Goal: Task Accomplishment & Management: Use online tool/utility

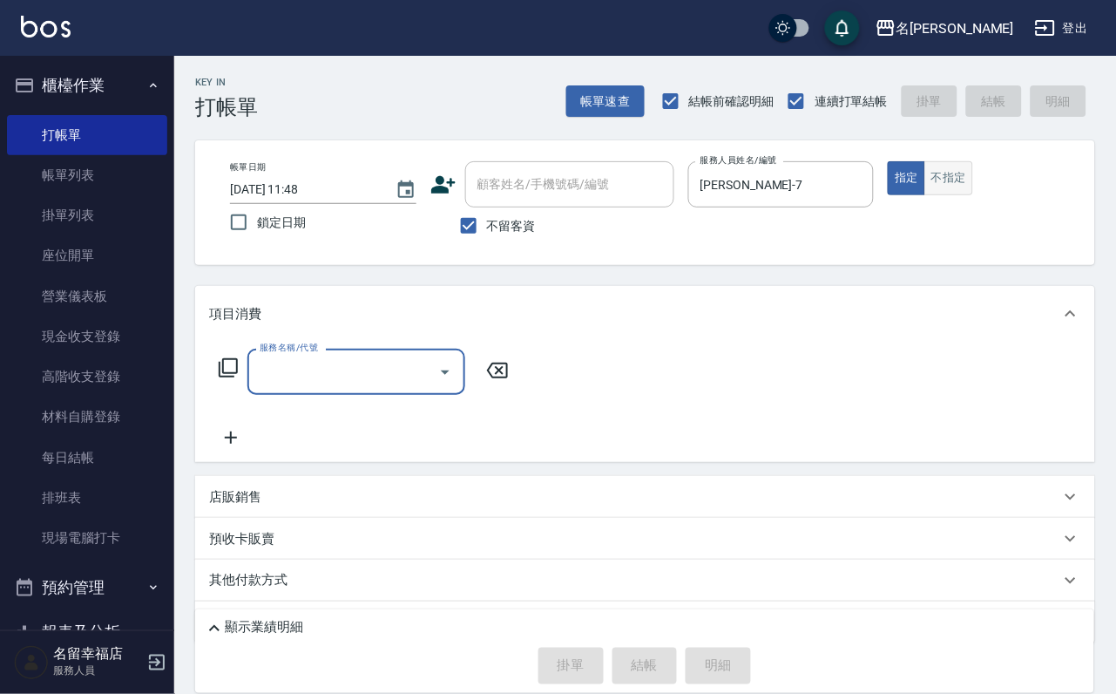
click at [973, 186] on button "不指定" at bounding box center [949, 178] width 49 height 34
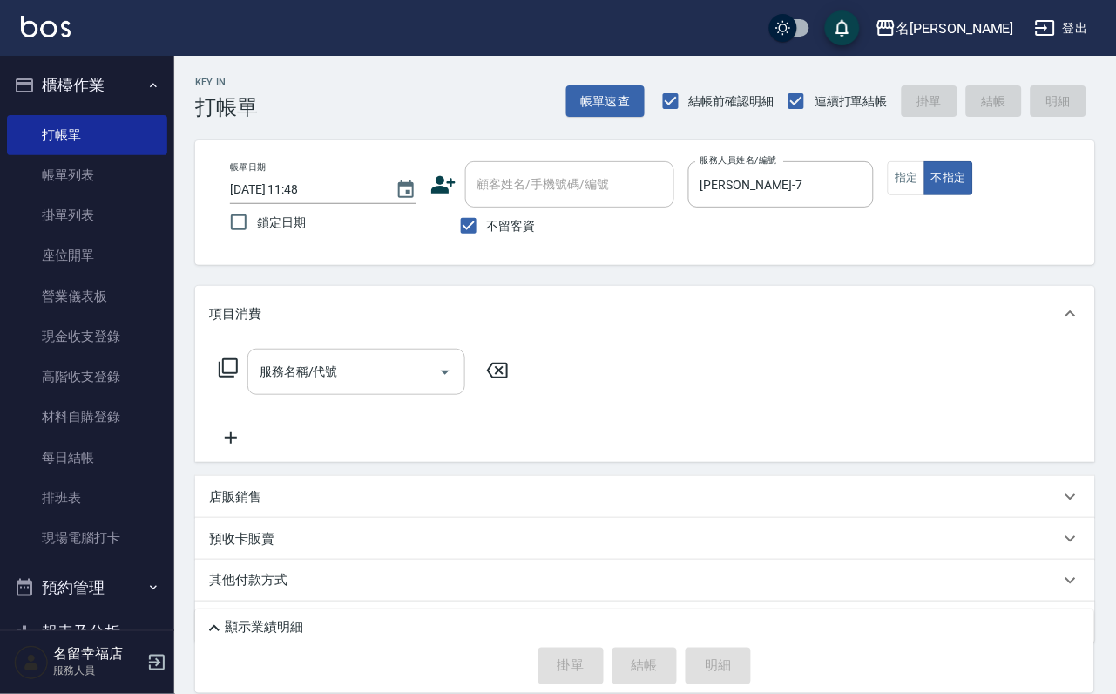
click at [351, 375] on div "服務名稱/代號 服務名稱/代號" at bounding box center [356, 372] width 218 height 46
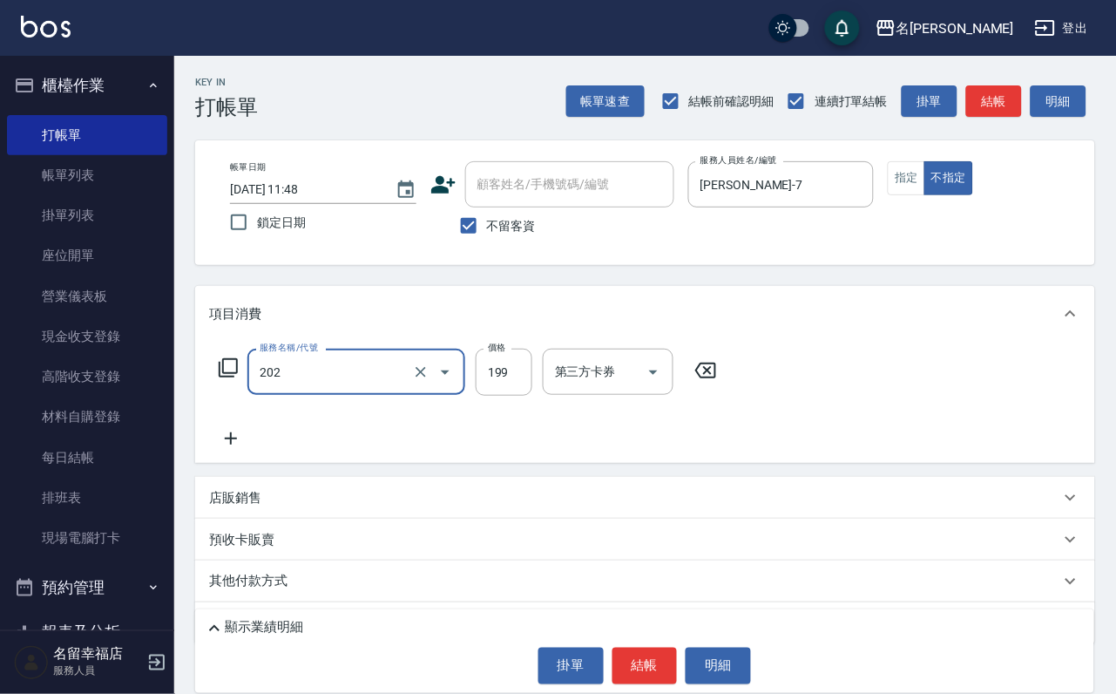
type input "不指定單剪(202)"
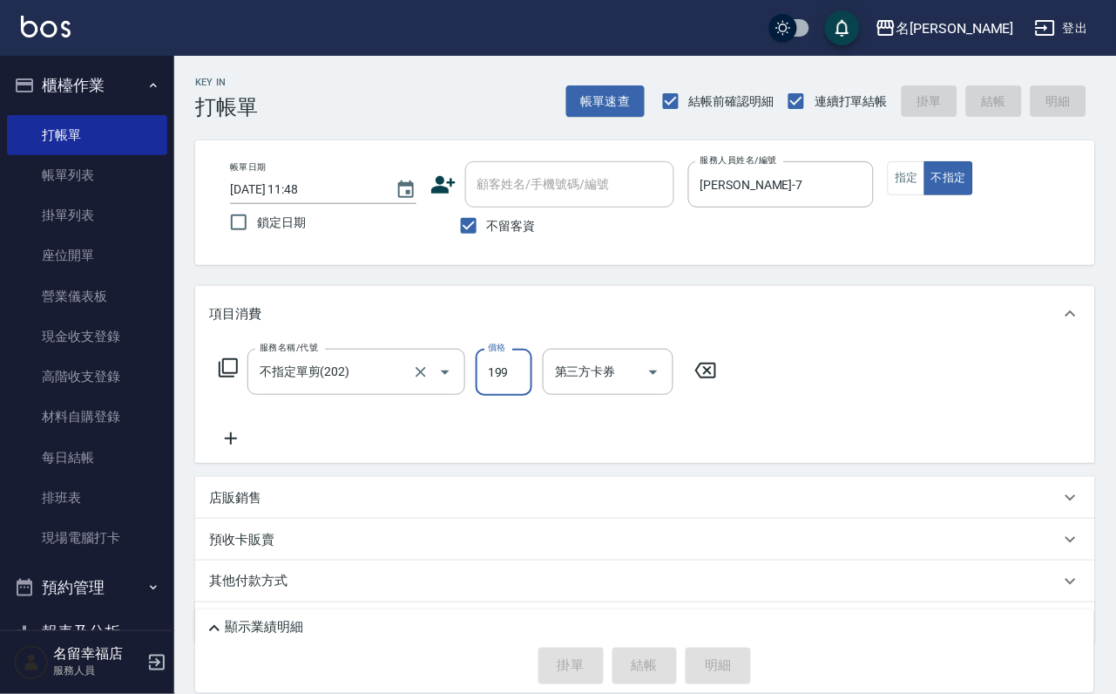
type input "[DATE] 12:23"
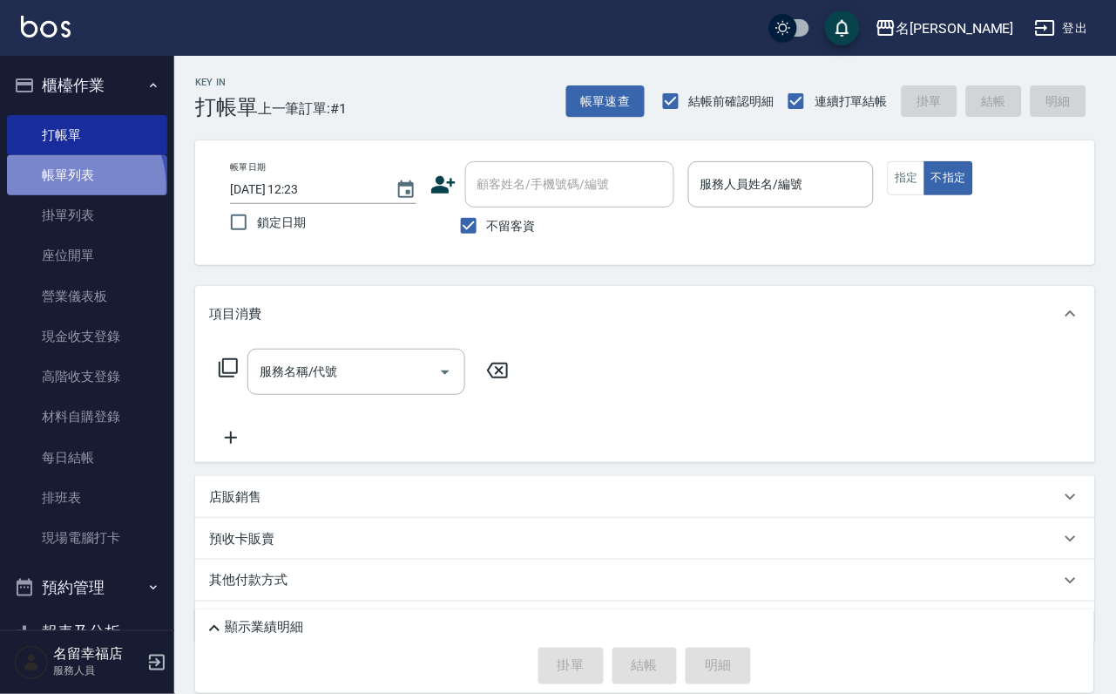
click at [71, 195] on link "帳單列表" at bounding box center [87, 175] width 160 height 40
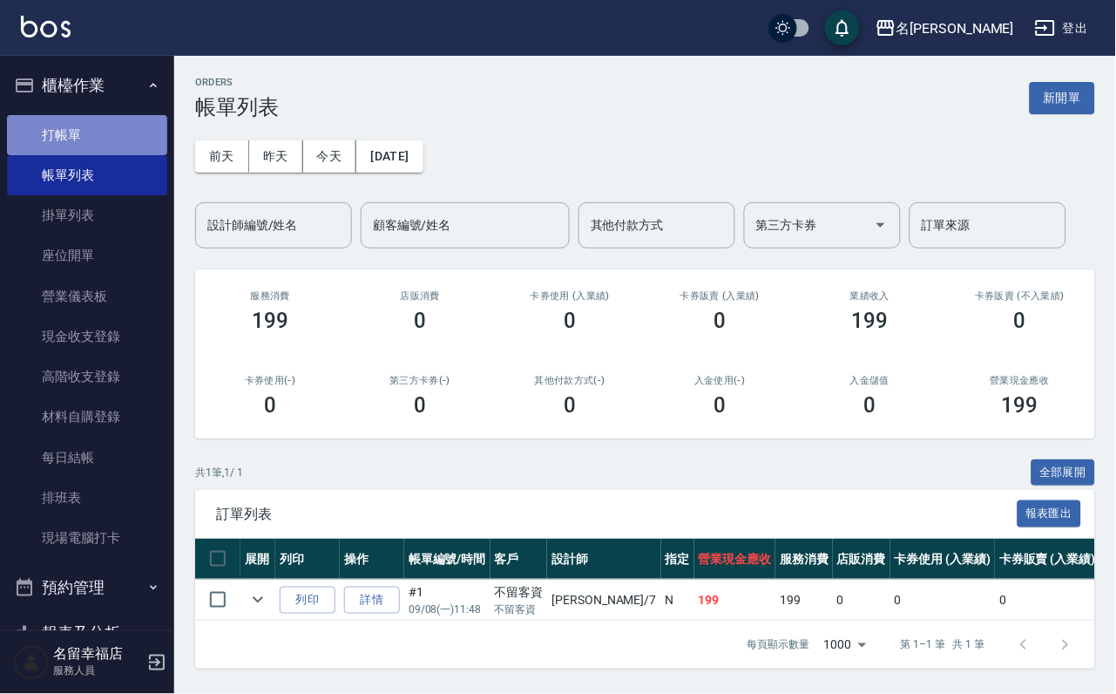
click at [90, 124] on link "打帳單" at bounding box center [87, 135] width 160 height 40
